Goal: Task Accomplishment & Management: Manage account settings

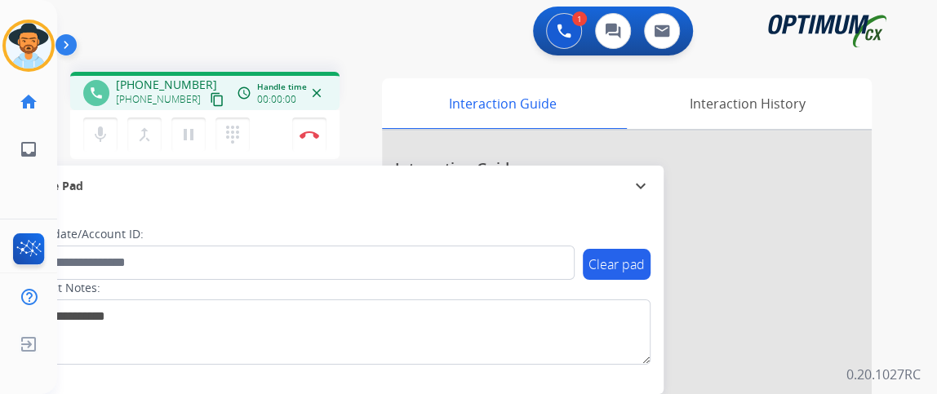
click at [210, 100] on mat-icon "content_copy" at bounding box center [217, 99] width 15 height 15
click at [109, 131] on button "mic Mute" at bounding box center [100, 135] width 34 height 34
click at [106, 126] on mat-icon "mic_off" at bounding box center [101, 135] width 20 height 20
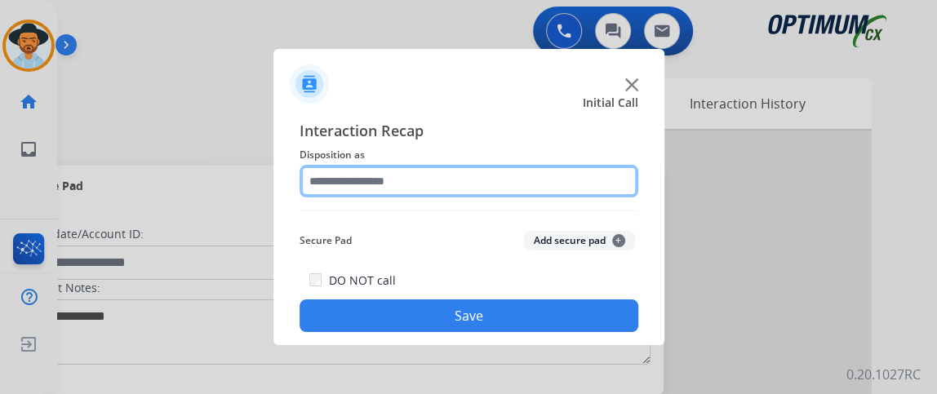
click at [474, 171] on input "text" at bounding box center [469, 181] width 339 height 33
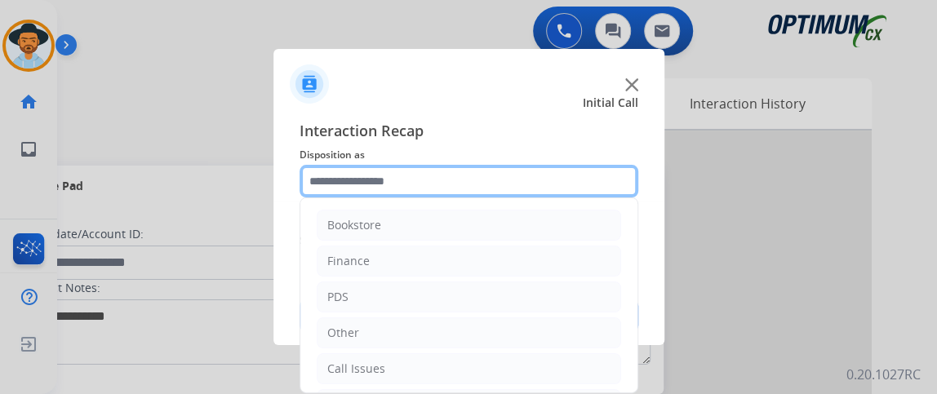
scroll to position [107, 0]
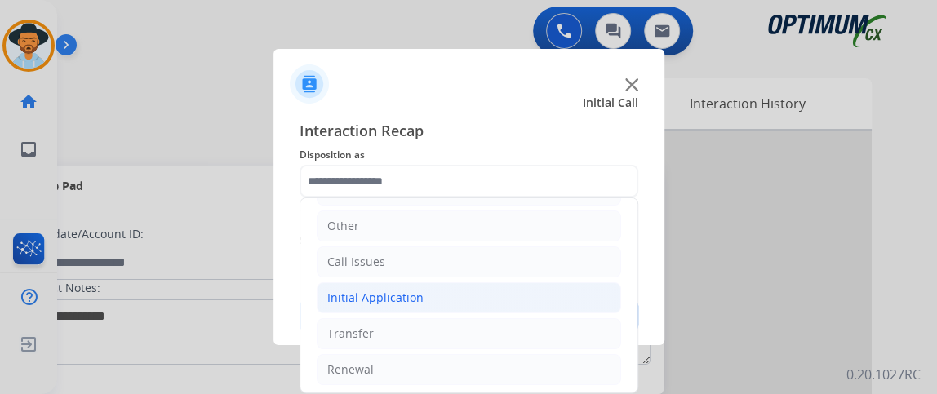
click at [543, 294] on li "Initial Application" at bounding box center [469, 298] width 305 height 31
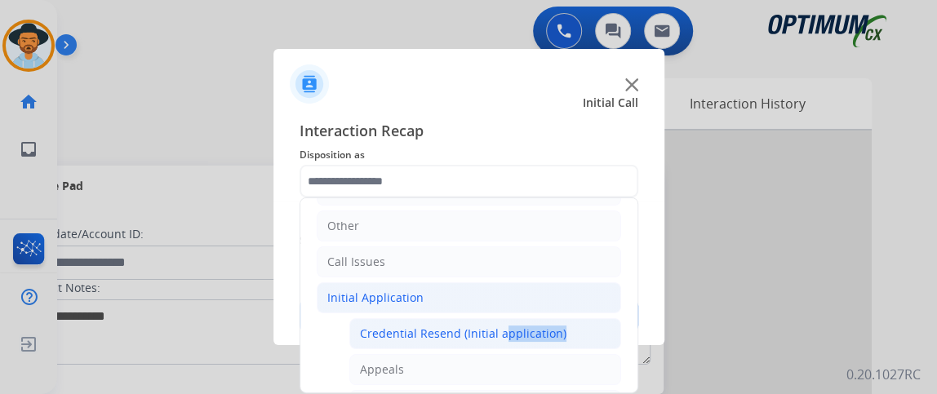
click at [541, 326] on div "Credential Resend (Initial application)" at bounding box center [463, 334] width 207 height 16
type input "**********"
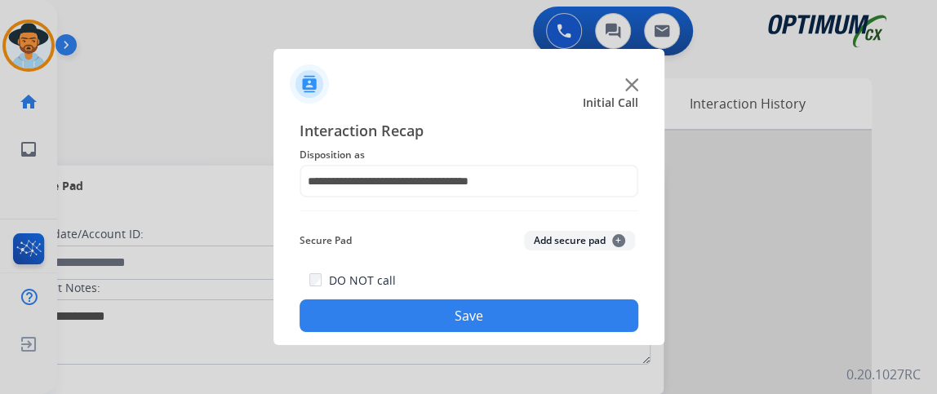
click at [518, 303] on button "Save" at bounding box center [469, 316] width 339 height 33
